Goal: Information Seeking & Learning: Learn about a topic

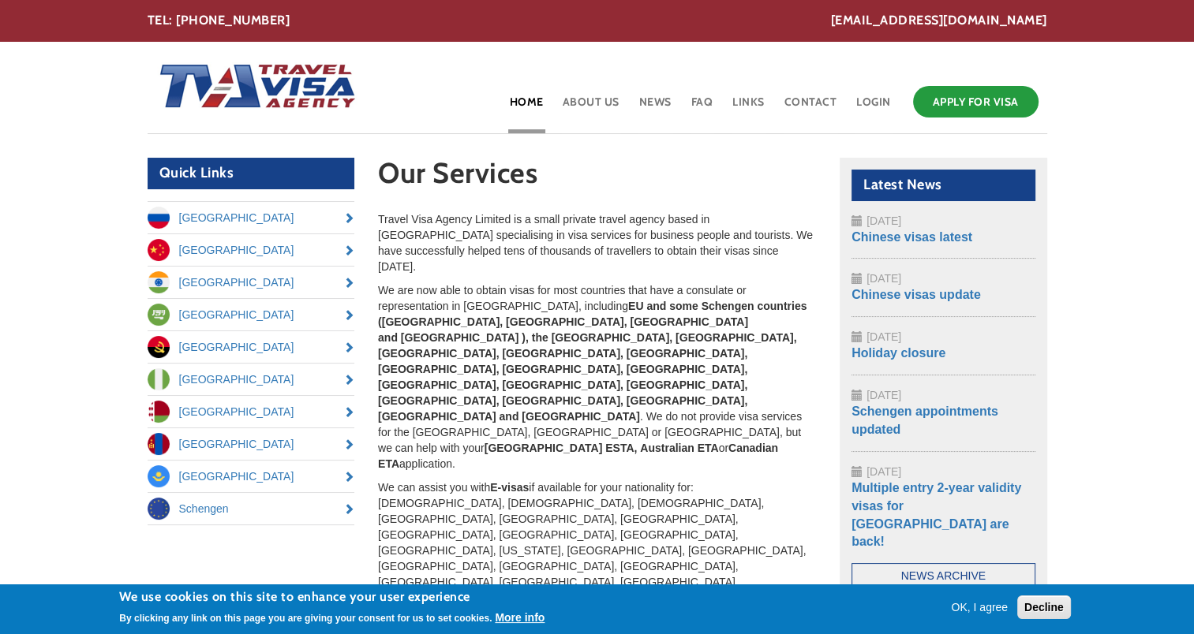
click at [994, 609] on button "OK, I agree" at bounding box center [979, 608] width 69 height 16
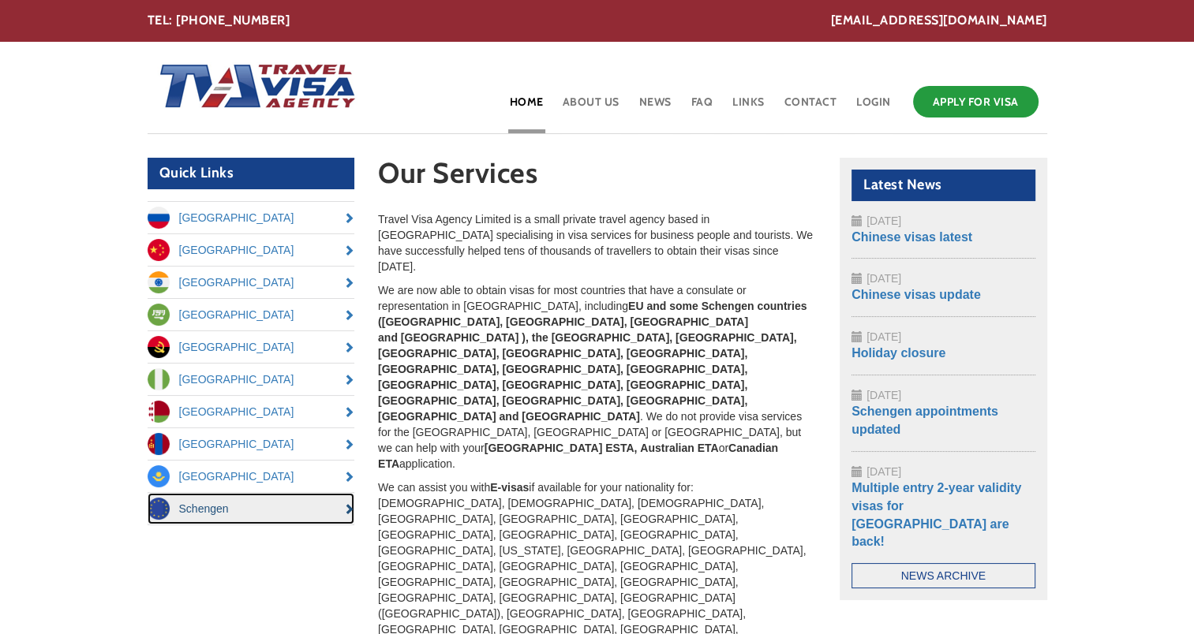
click at [242, 519] on link "Schengen" at bounding box center [252, 509] width 208 height 32
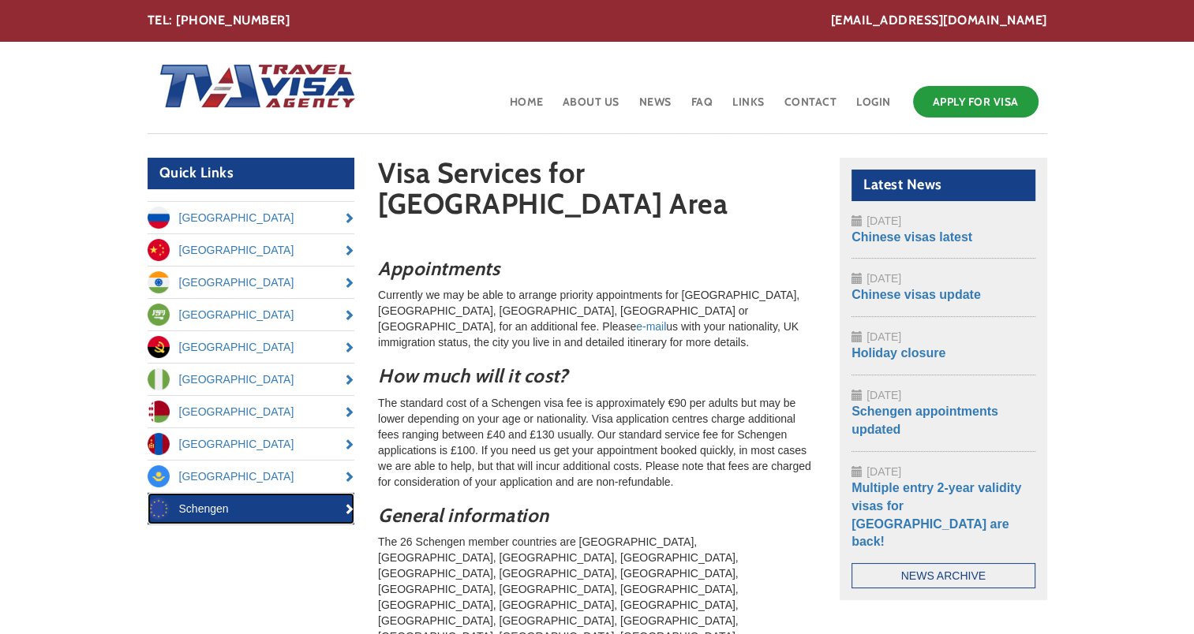
click at [242, 519] on link "Schengen" at bounding box center [252, 509] width 208 height 32
